Goal: Use online tool/utility: Utilize a website feature to perform a specific function

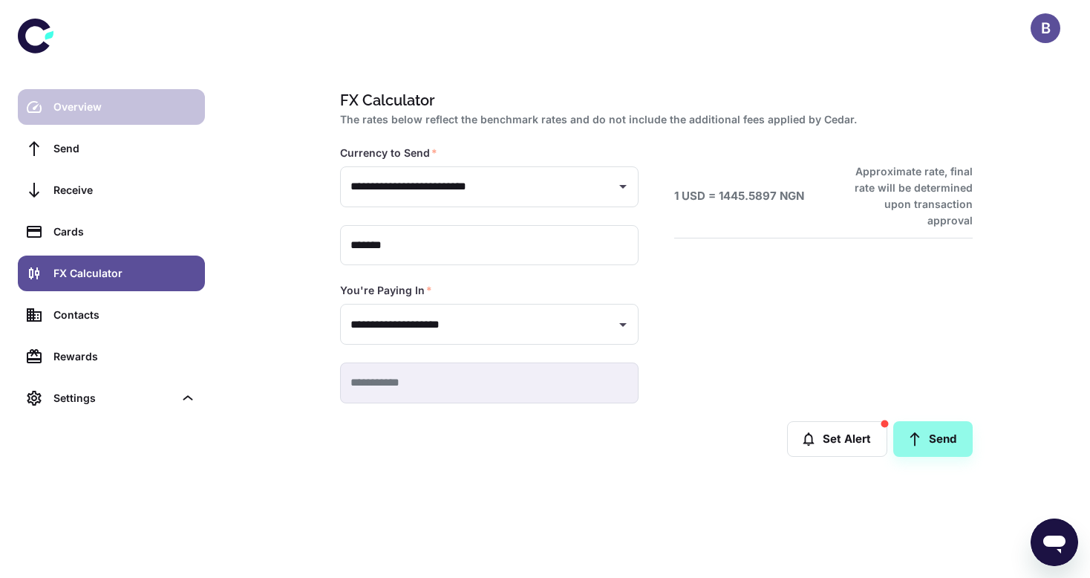
click at [87, 105] on div "Overview" at bounding box center [124, 107] width 143 height 16
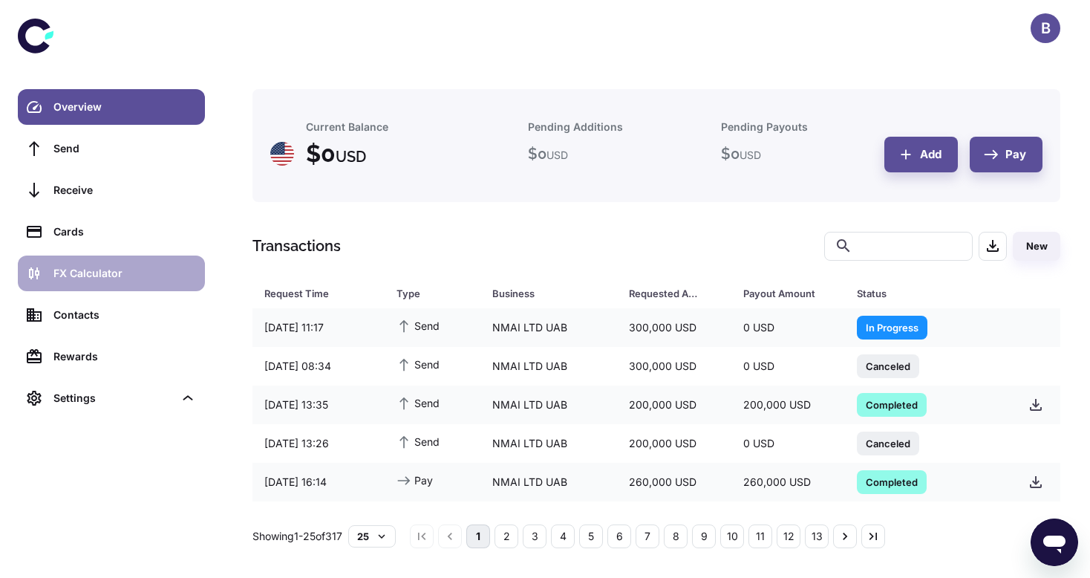
click at [82, 283] on link "FX Calculator" at bounding box center [111, 273] width 187 height 36
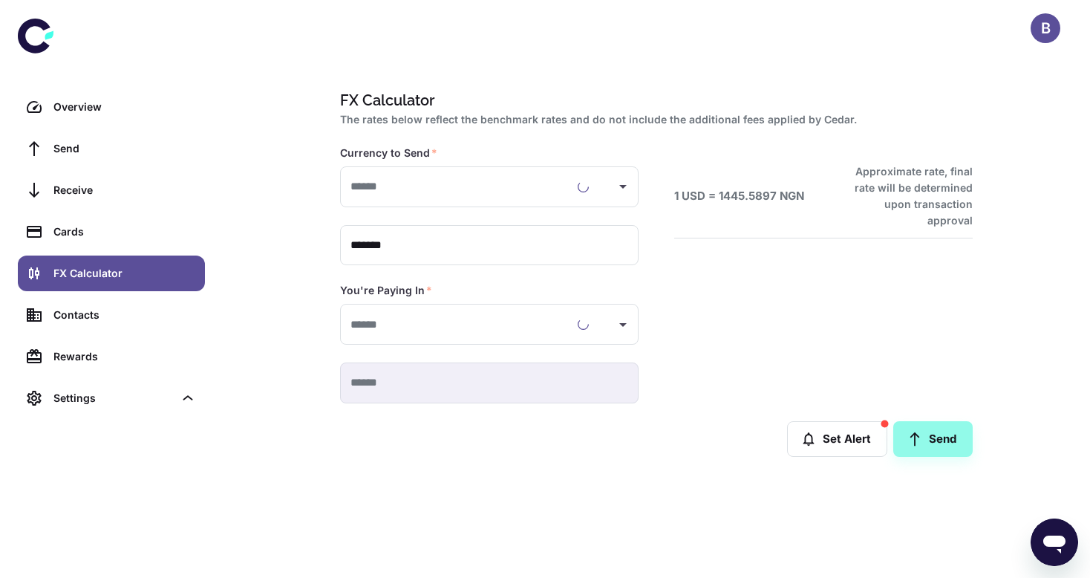
type input "**********"
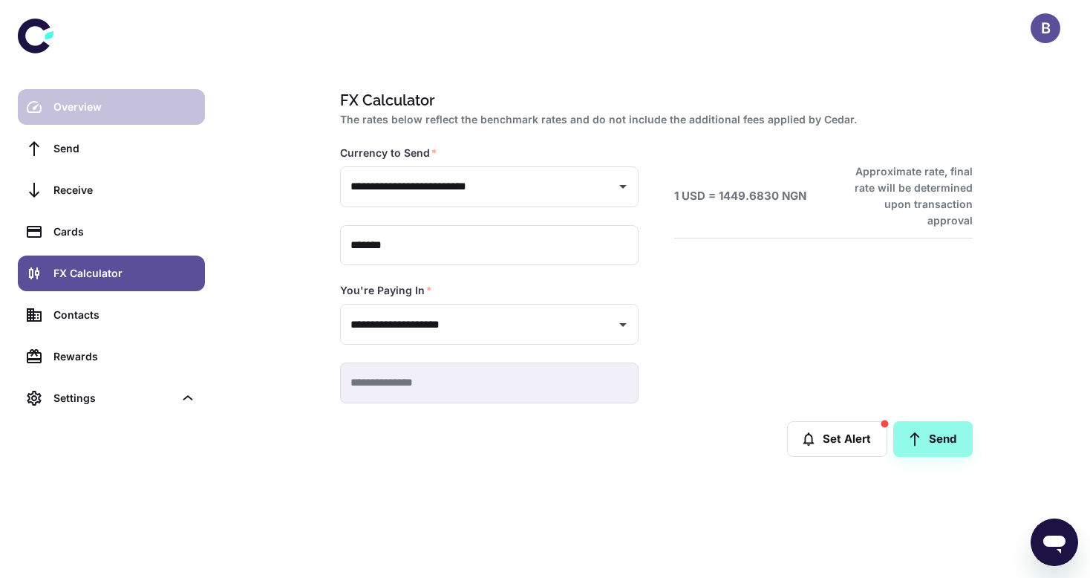
click at [137, 111] on div "Overview" at bounding box center [124, 107] width 143 height 16
